Goal: Book appointment/travel/reservation

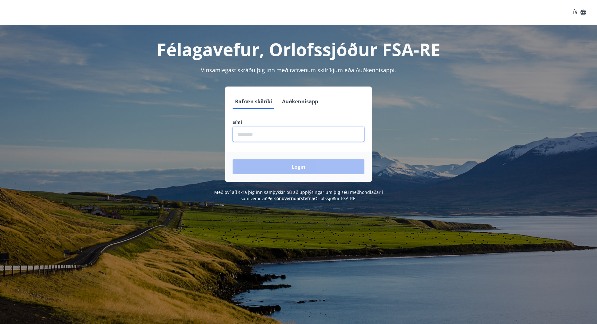
click at [258, 132] on input "phone" at bounding box center [299, 134] width 132 height 15
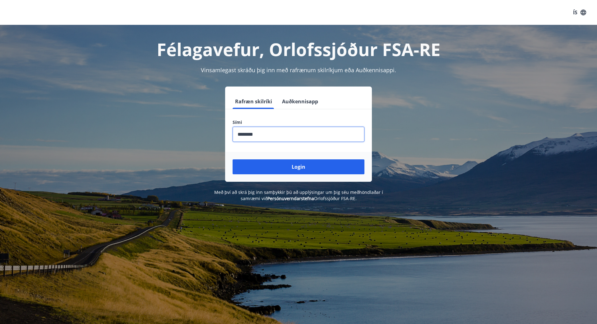
type input "********"
click at [233, 159] on button "Login" at bounding box center [299, 166] width 132 height 15
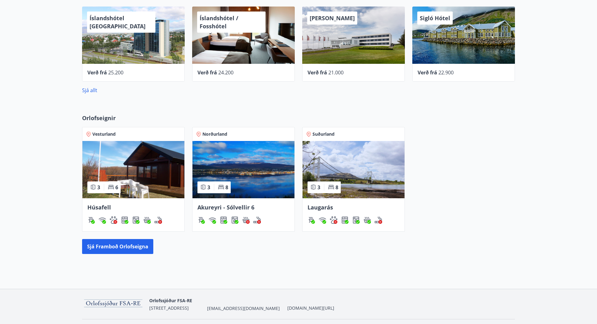
scroll to position [296, 0]
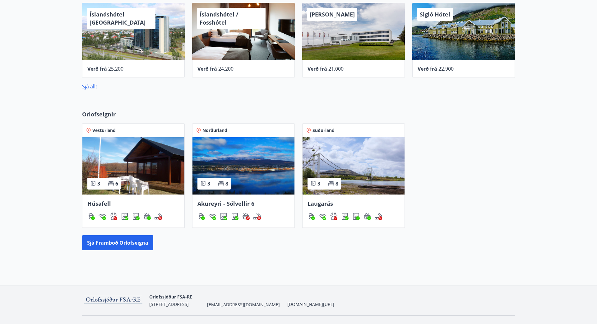
click at [232, 162] on img at bounding box center [244, 165] width 102 height 57
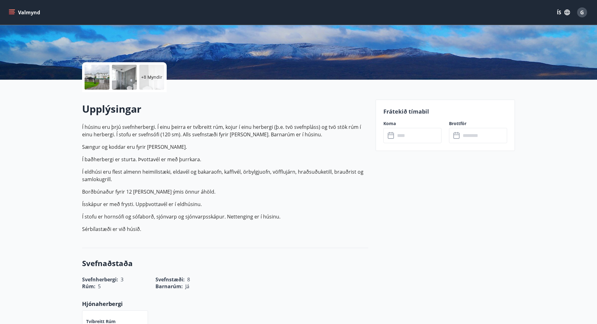
scroll to position [148, 0]
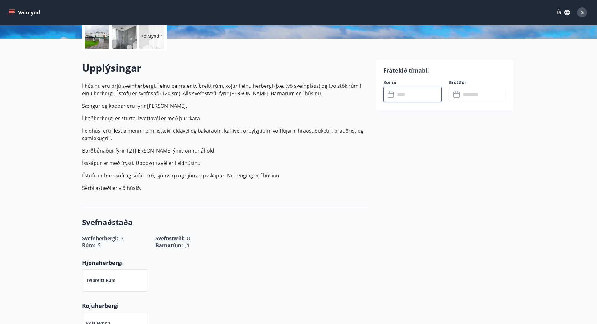
click at [424, 91] on input "text" at bounding box center [418, 94] width 46 height 15
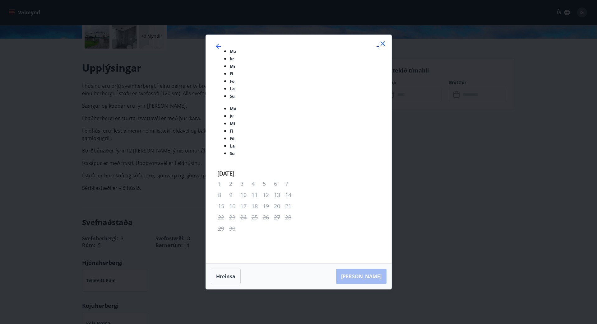
click at [375, 50] on icon "Move forward to switch to the next month." at bounding box center [378, 46] width 7 height 7
click at [245, 291] on div "4" at bounding box center [245, 296] width 11 height 11
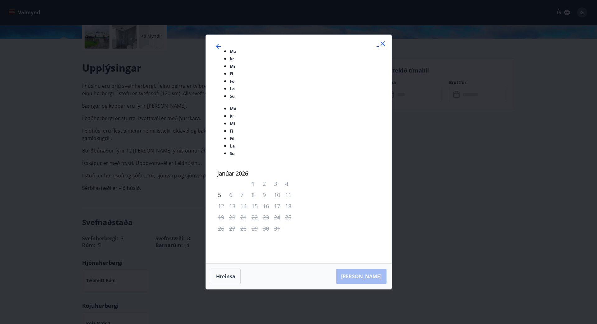
click at [375, 50] on icon "Move forward to switch to the next month." at bounding box center [378, 46] width 7 height 7
click at [377, 49] on icon "Move forward to switch to the next month." at bounding box center [379, 46] width 5 height 5
click at [375, 50] on icon "Move forward to switch to the next month." at bounding box center [378, 46] width 7 height 7
click at [222, 50] on icon "Move backward to switch to the previous month." at bounding box center [218, 46] width 7 height 7
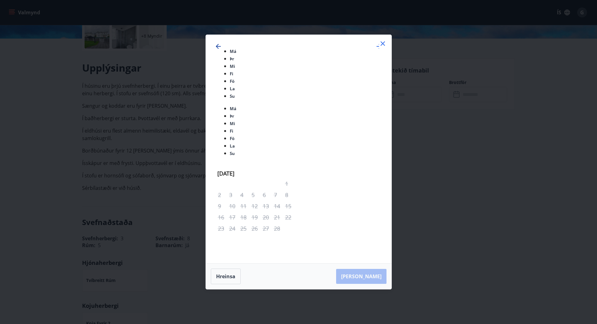
click at [222, 50] on icon "Move backward to switch to the previous month." at bounding box center [218, 46] width 7 height 7
click at [221, 49] on icon "Move backward to switch to the previous month." at bounding box center [218, 46] width 5 height 5
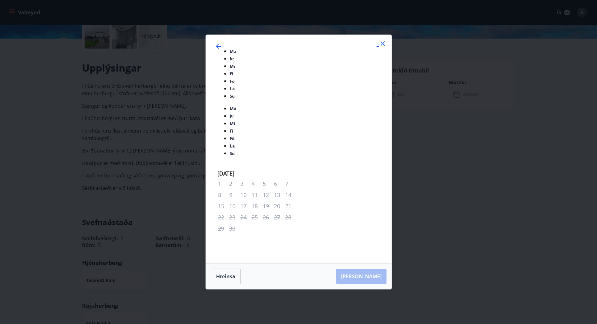
click at [384, 47] on icon at bounding box center [382, 43] width 7 height 7
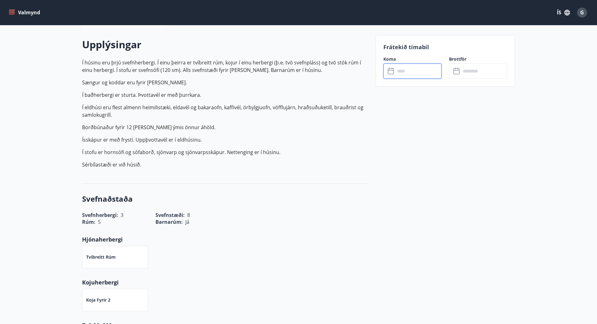
scroll to position [0, 0]
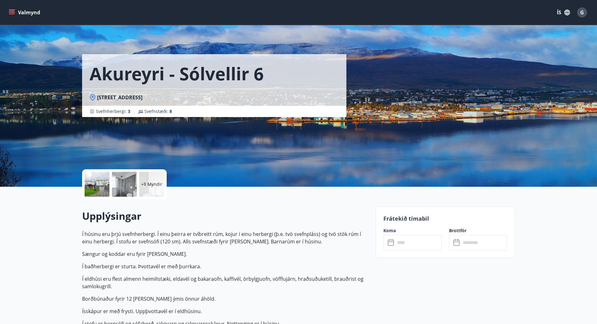
click at [98, 183] on div at bounding box center [97, 184] width 25 height 25
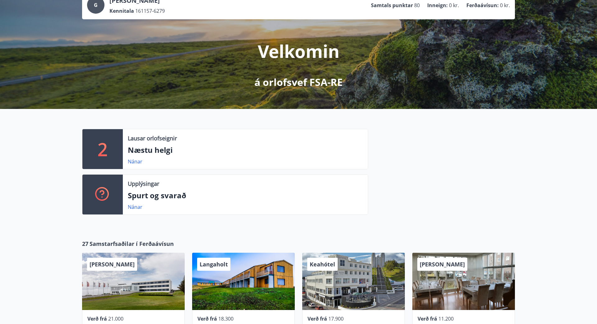
scroll to position [148, 0]
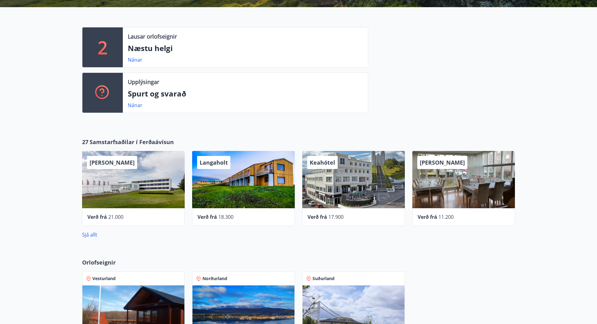
click at [228, 299] on img at bounding box center [244, 313] width 102 height 57
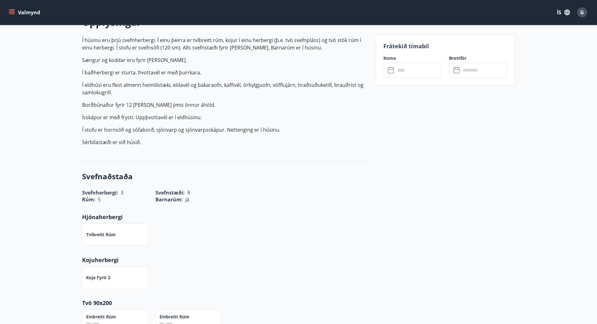
scroll to position [222, 0]
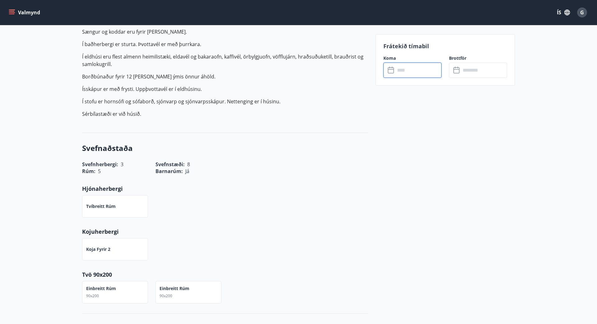
click at [411, 73] on input "text" at bounding box center [418, 70] width 46 height 15
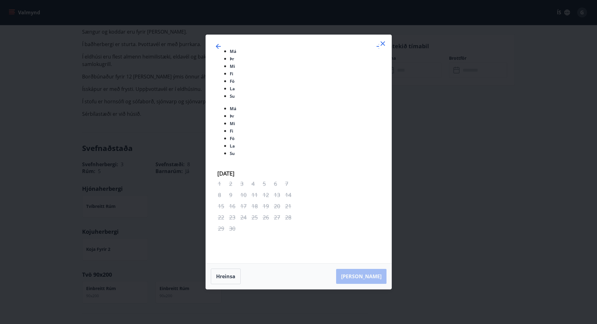
click at [39, 147] on div "Má Þr Mi Fi Fö La Su Má Þr Mi Fi Fö La Su september 2025 1 2 3 4 5 6 7 8 9 10 1…" at bounding box center [298, 162] width 597 height 324
